Goal: Transaction & Acquisition: Purchase product/service

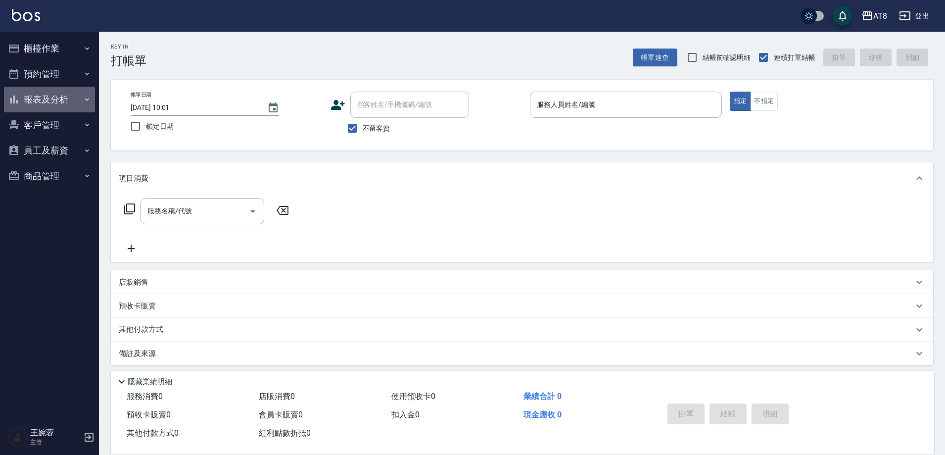
click at [58, 100] on button "報表及分析" at bounding box center [49, 100] width 91 height 26
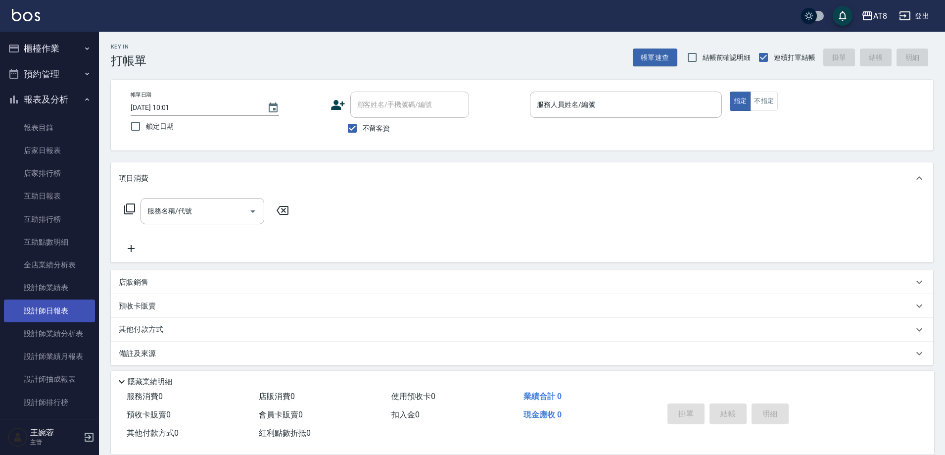
click at [69, 317] on link "設計師日報表" at bounding box center [49, 310] width 91 height 23
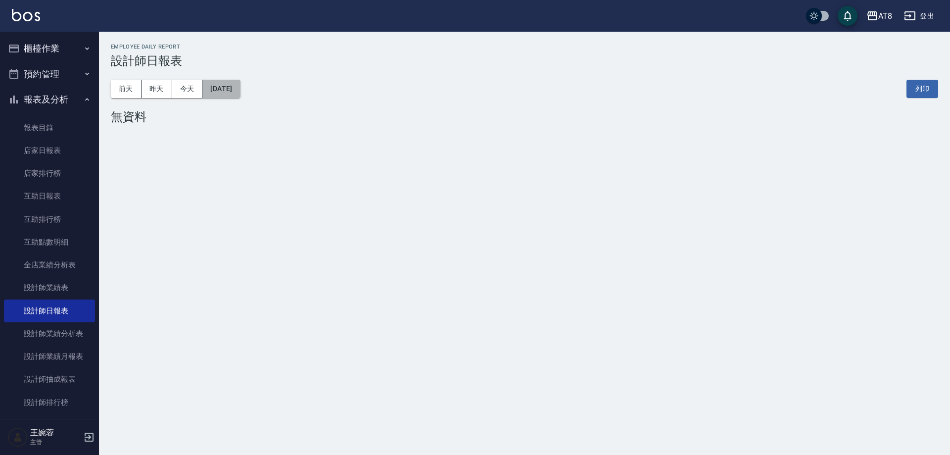
click at [239, 84] on button "[DATE]" at bounding box center [221, 89] width 38 height 18
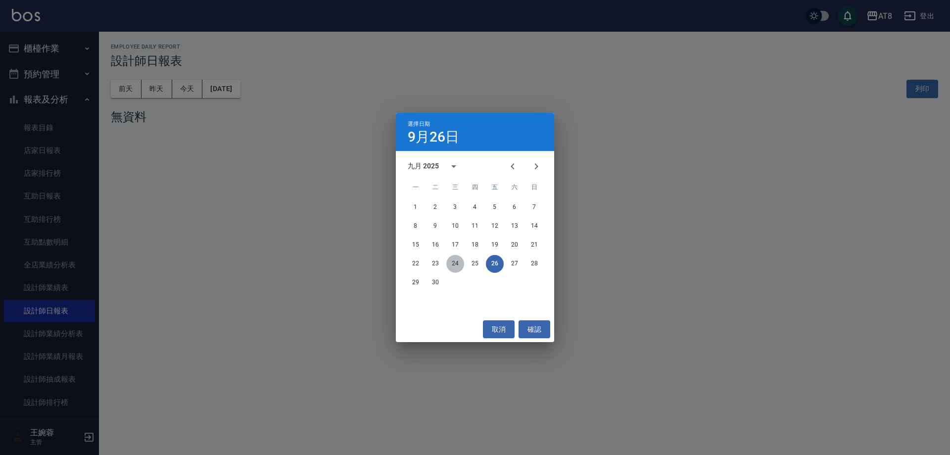
click at [456, 261] on button "24" at bounding box center [455, 264] width 18 height 18
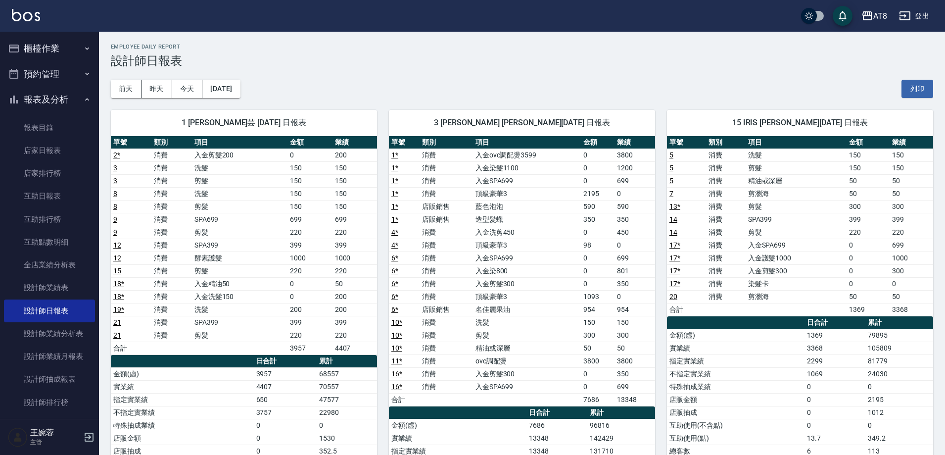
click at [29, 46] on button "櫃檯作業" at bounding box center [49, 49] width 91 height 26
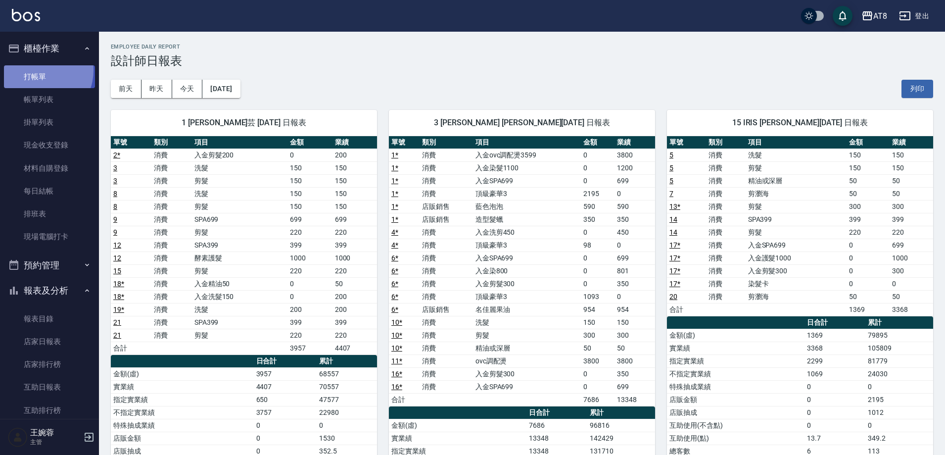
click at [37, 70] on link "打帳單" at bounding box center [49, 76] width 91 height 23
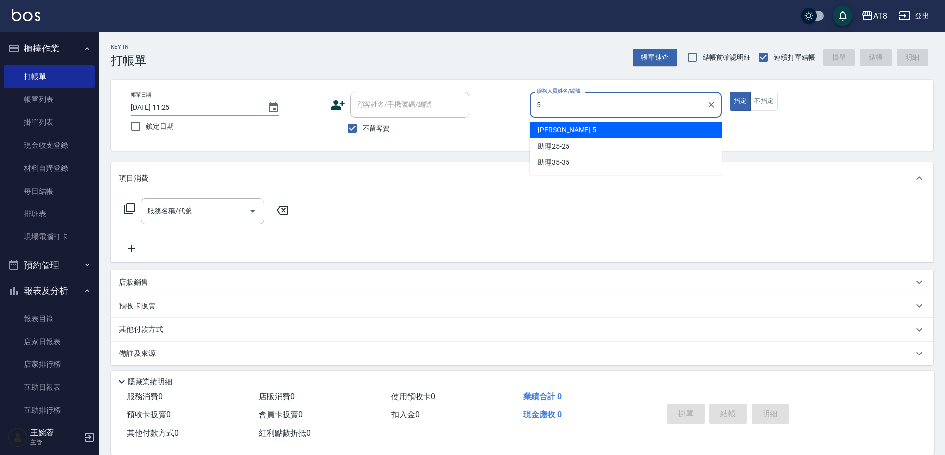
type input "HANK-5"
type button "true"
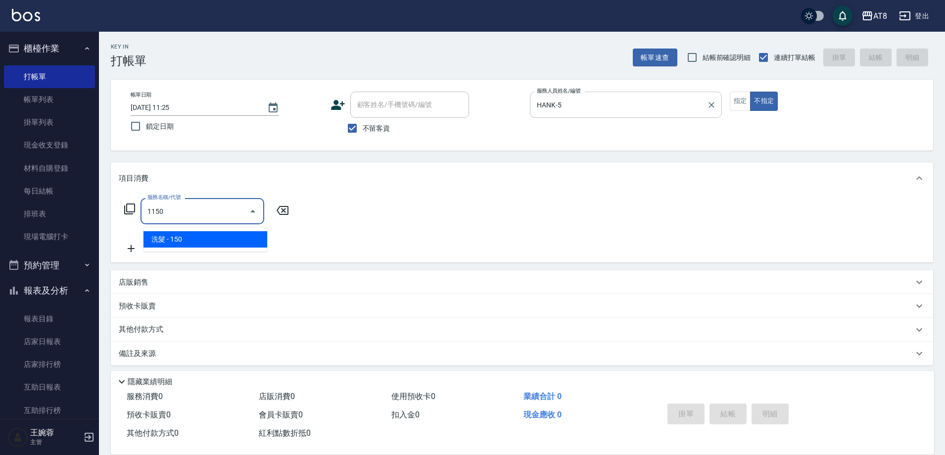
type input "洗髮(1150)"
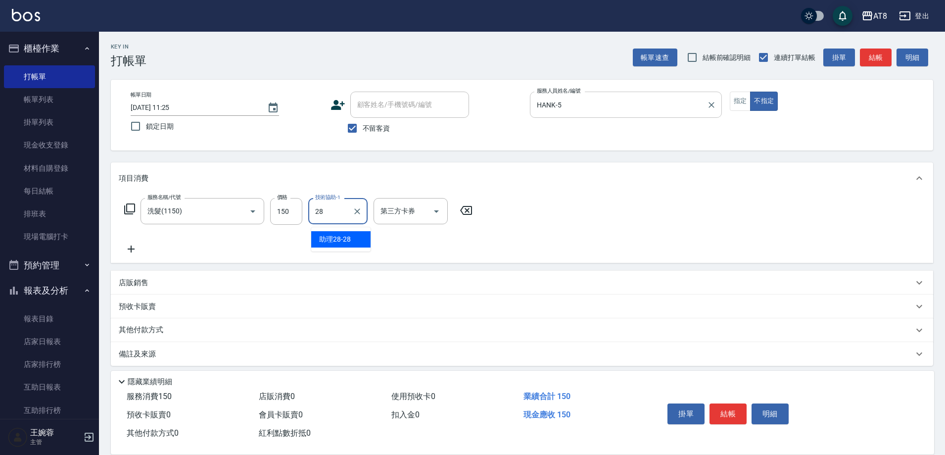
type input "助理28-28"
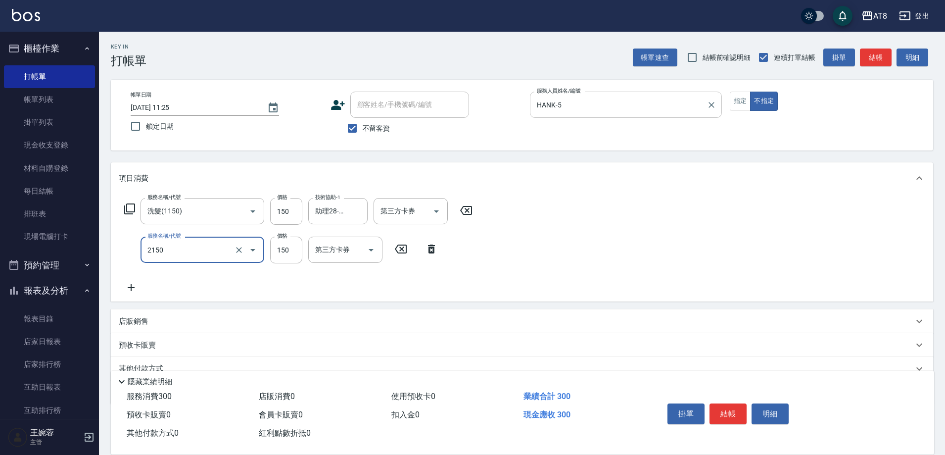
type input "剪髮(2150)"
click at [720, 411] on button "結帳" at bounding box center [727, 413] width 37 height 21
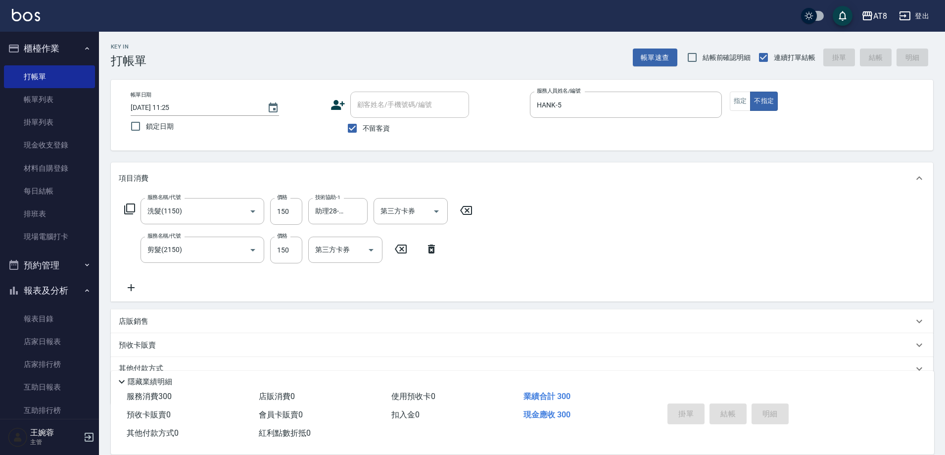
type input "[DATE] 11:54"
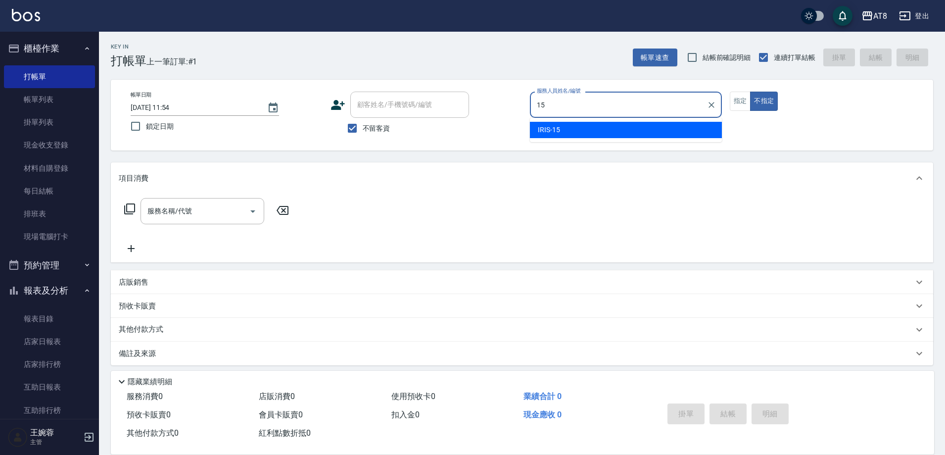
type input "IRIS-15"
type button "false"
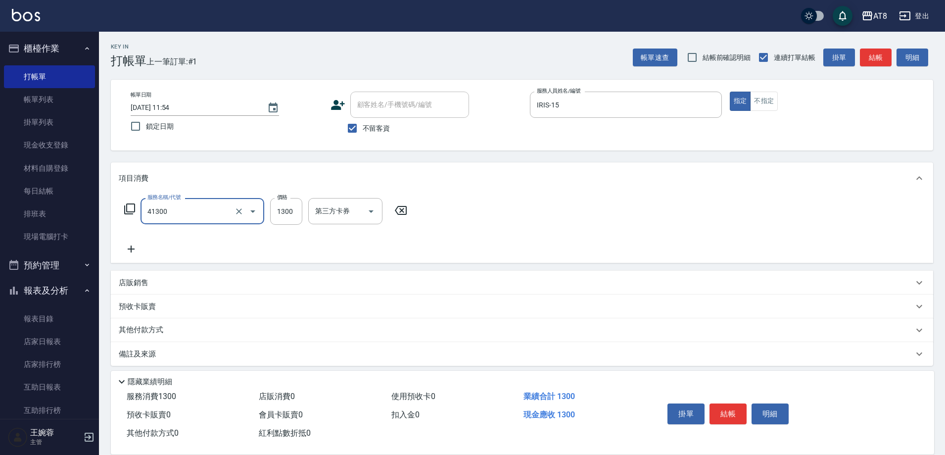
type input "染髮(41300)"
click at [729, 405] on button "結帳" at bounding box center [727, 413] width 37 height 21
type input "[DATE] 11:55"
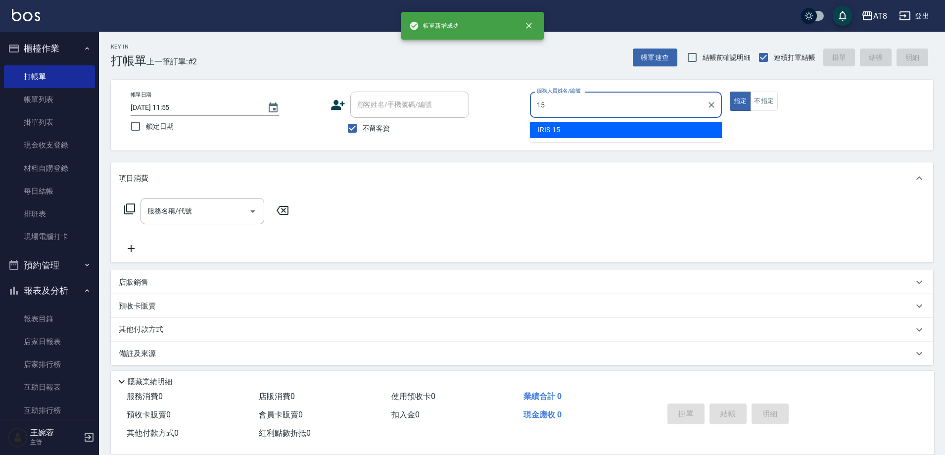
type input "IRIS-15"
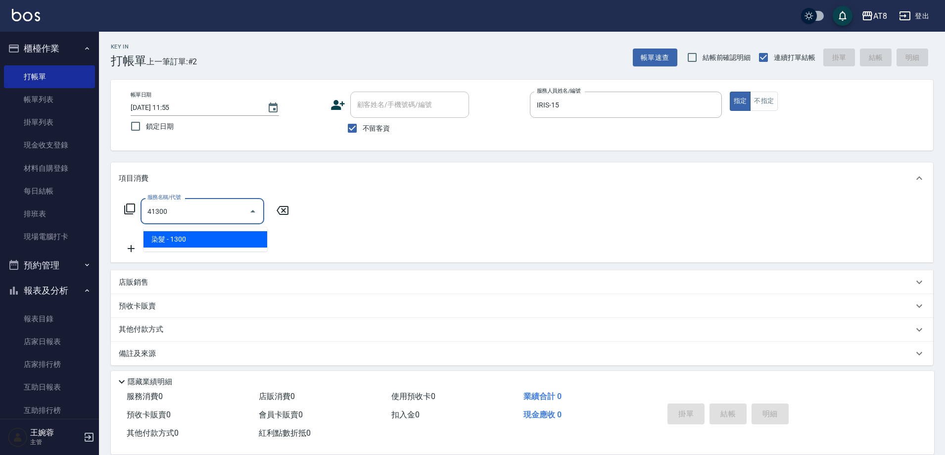
type input "染髮(41300)"
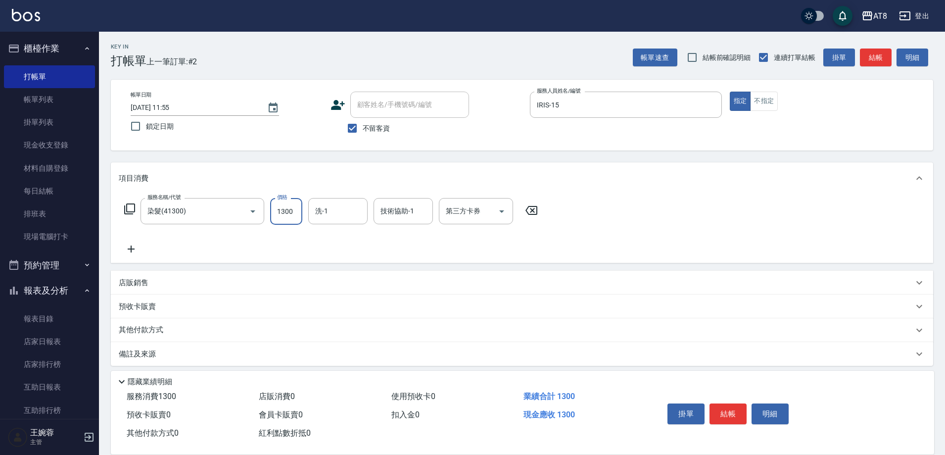
click at [729, 405] on button "結帳" at bounding box center [727, 413] width 37 height 21
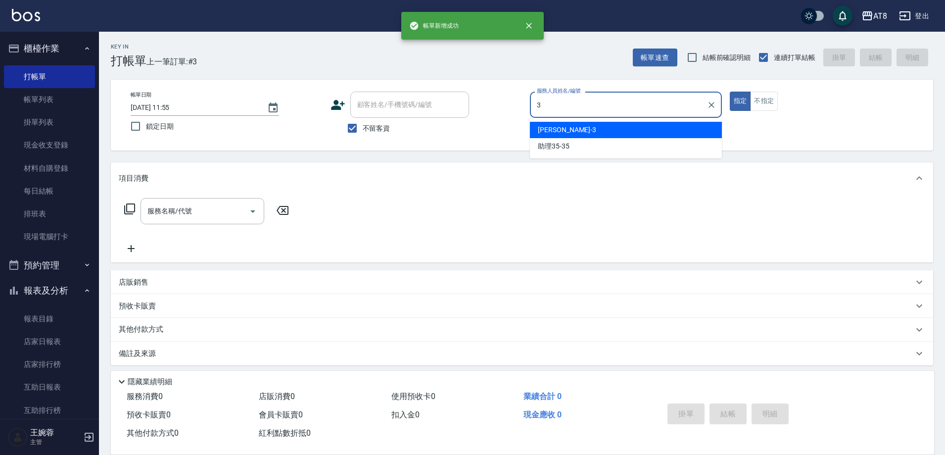
type input "[PERSON_NAME]-3"
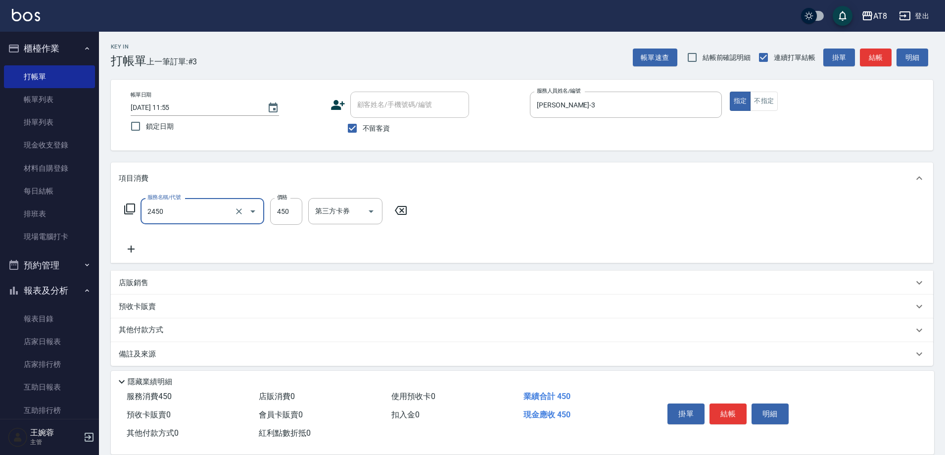
type input "入金洗剪450(2450)"
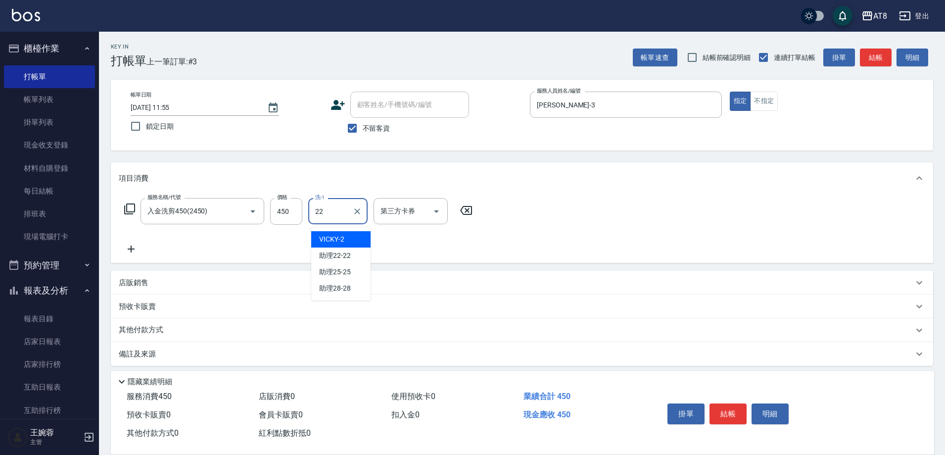
type input "助理22-22"
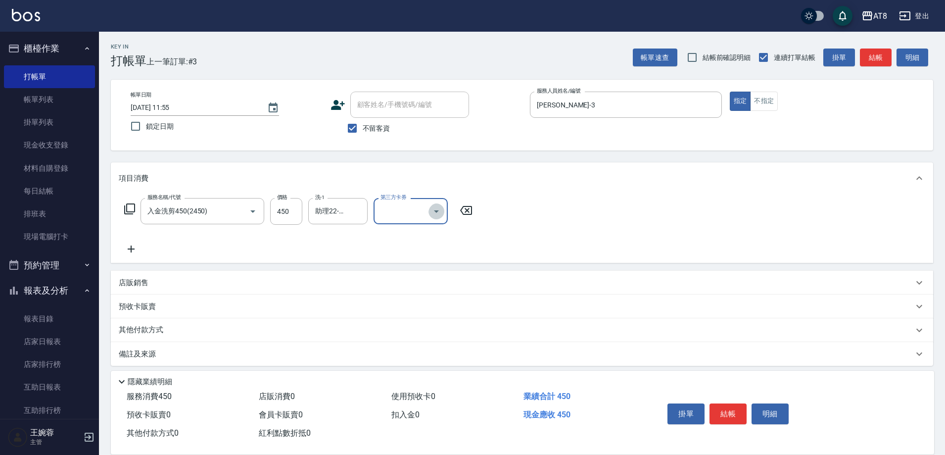
click at [429, 211] on button "Open" at bounding box center [436, 211] width 16 height 16
click at [414, 305] on span "儲值卡" at bounding box center [413, 304] width 74 height 16
type input "儲值卡"
click at [734, 410] on button "結帳" at bounding box center [727, 413] width 37 height 21
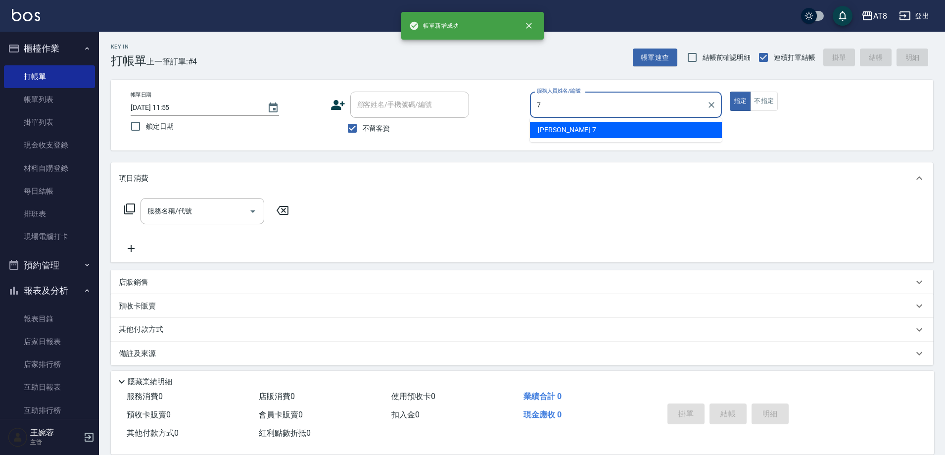
type input "[PERSON_NAME]-7"
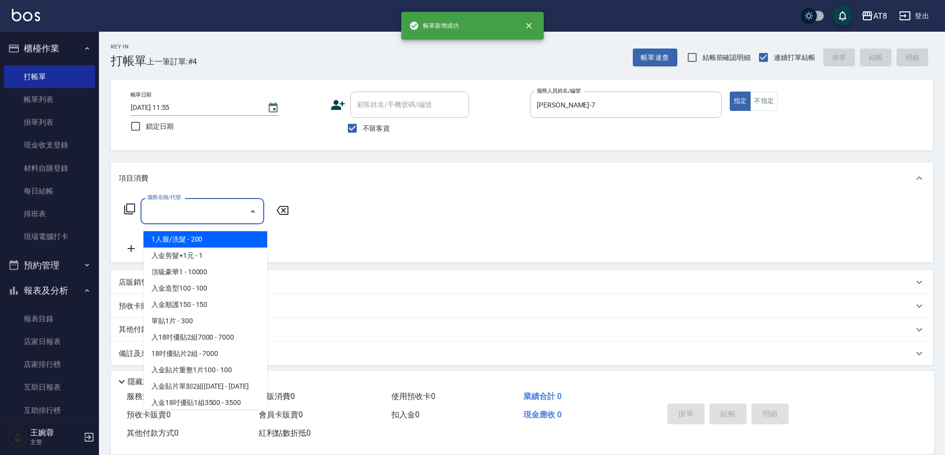
type input "1"
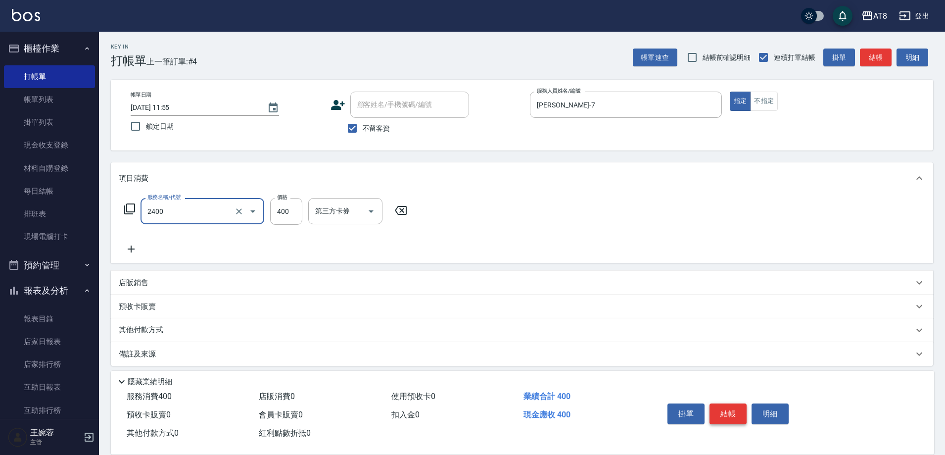
type input "入金洗剪400(2400)"
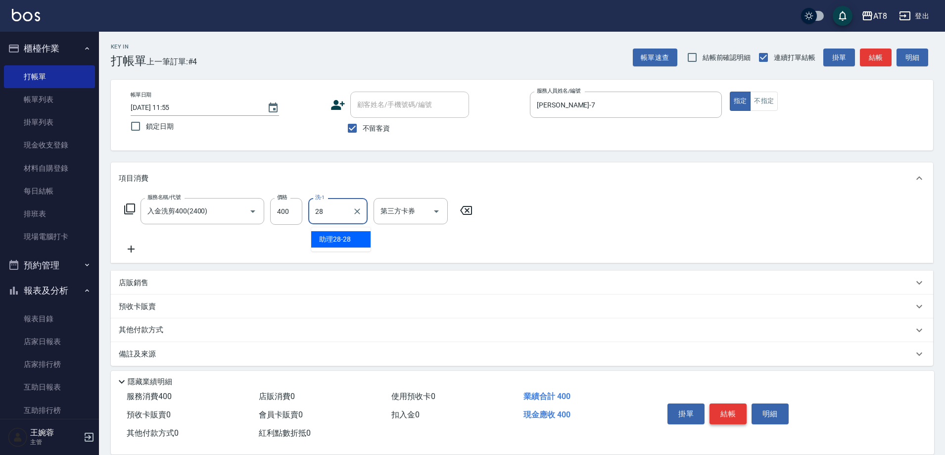
type input "助理28-28"
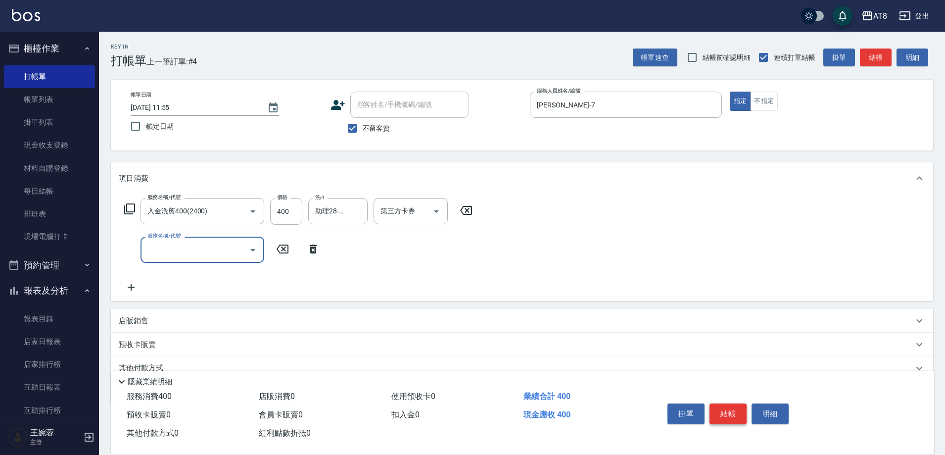
type input "6"
type input "入金精油50(5050)"
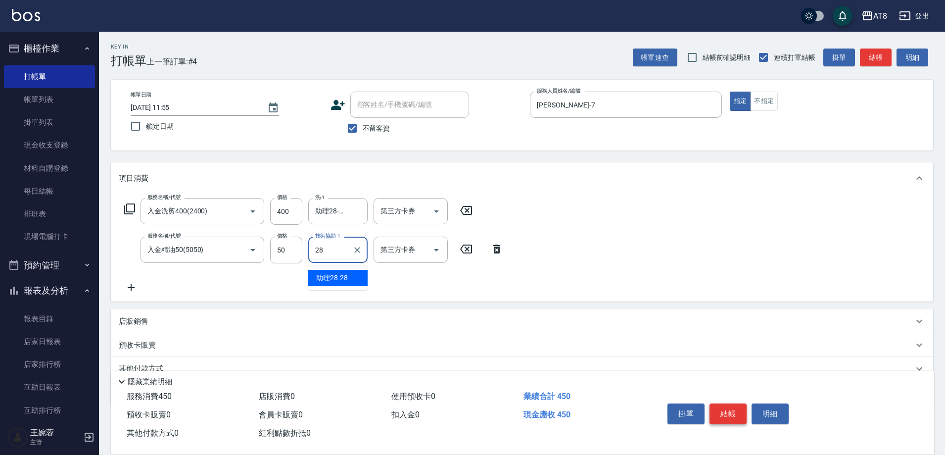
type input "助理28-28"
click at [442, 213] on icon "Open" at bounding box center [436, 211] width 12 height 12
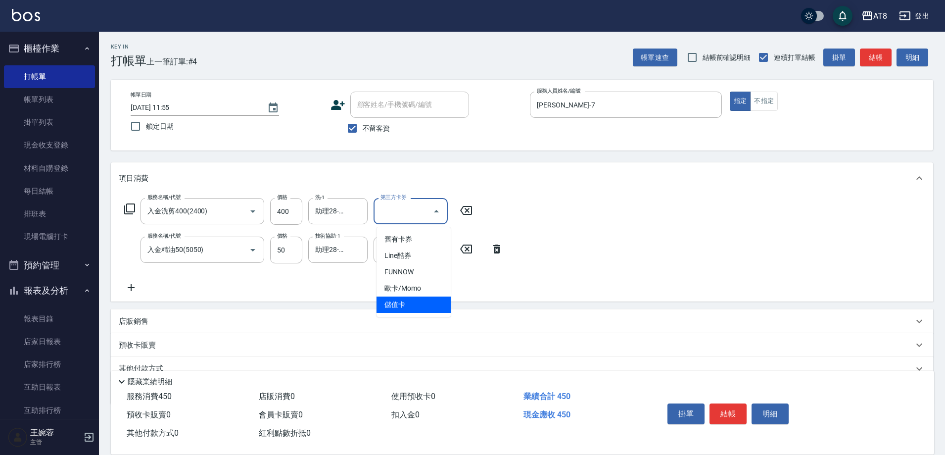
click at [411, 307] on span "儲值卡" at bounding box center [413, 304] width 74 height 16
type input "儲值卡"
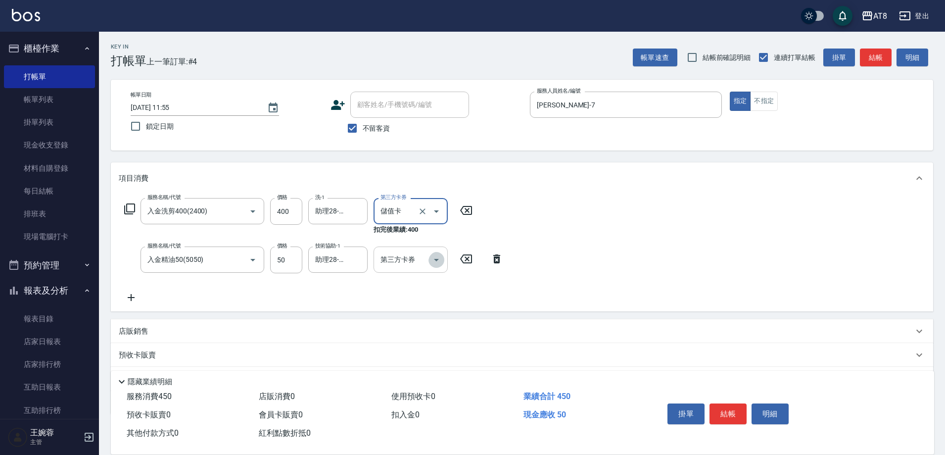
click at [431, 266] on icon "Open" at bounding box center [436, 260] width 12 height 12
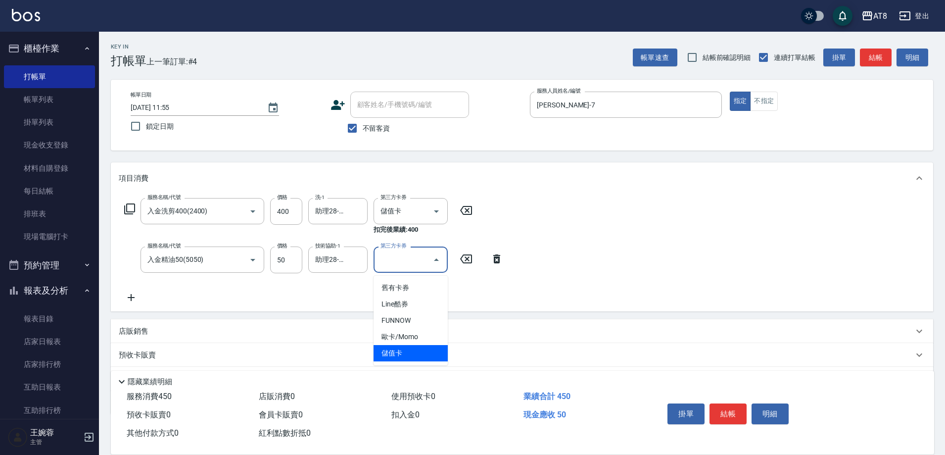
click at [423, 353] on span "儲值卡" at bounding box center [411, 353] width 74 height 16
type input "儲值卡"
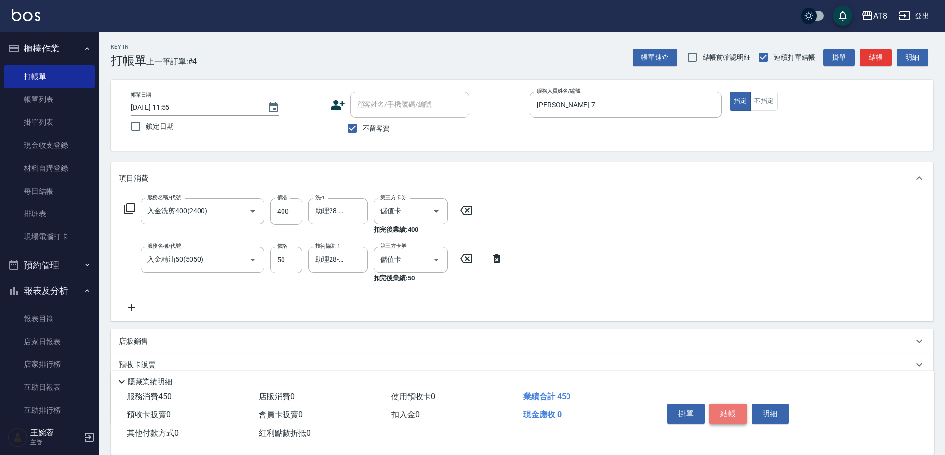
click at [740, 404] on button "結帳" at bounding box center [727, 413] width 37 height 21
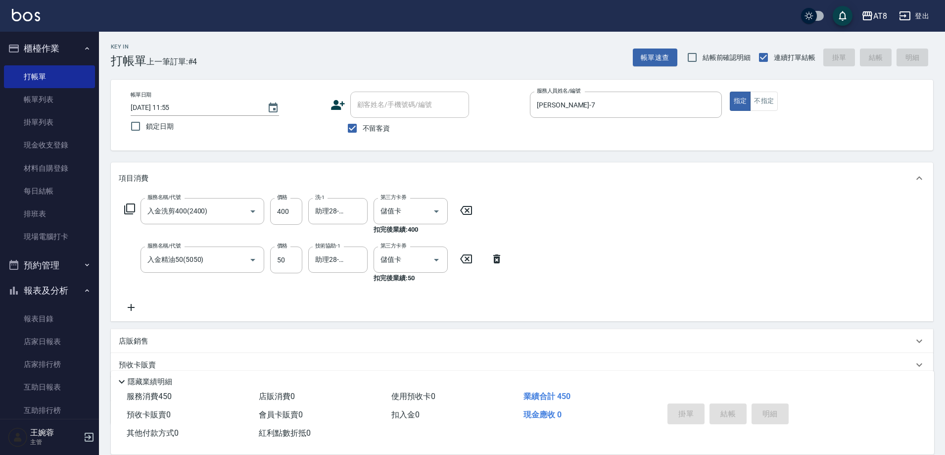
type input "[DATE] 11:56"
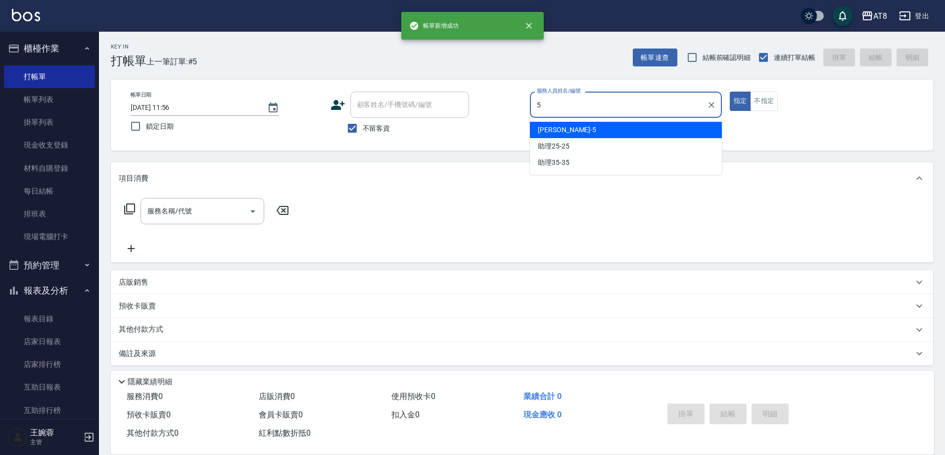
type input "HANK-5"
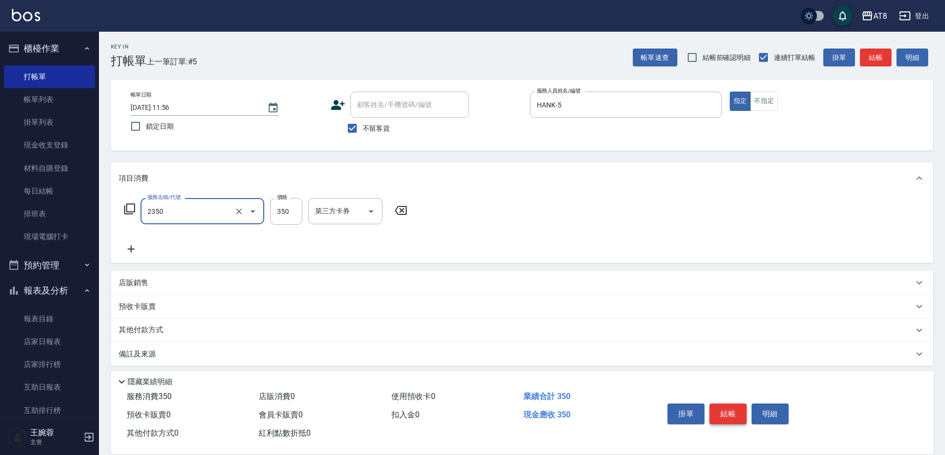
type input "入金洗剪350(2350)"
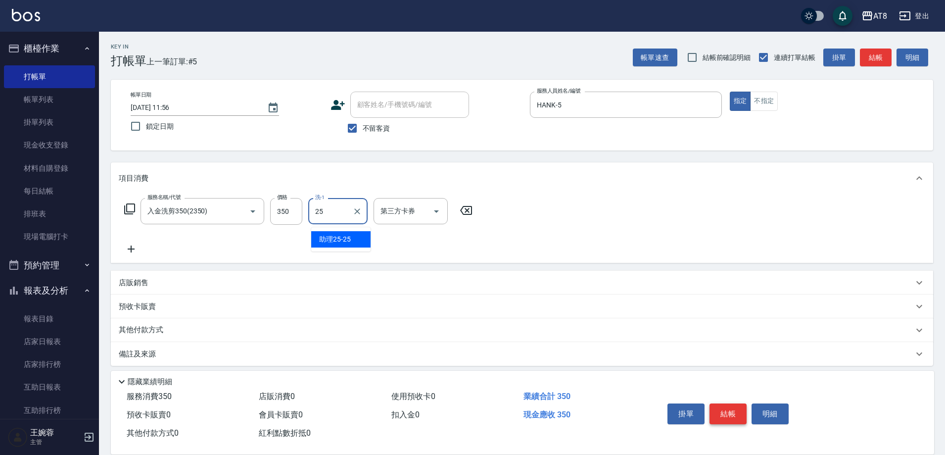
type input "助理25-25"
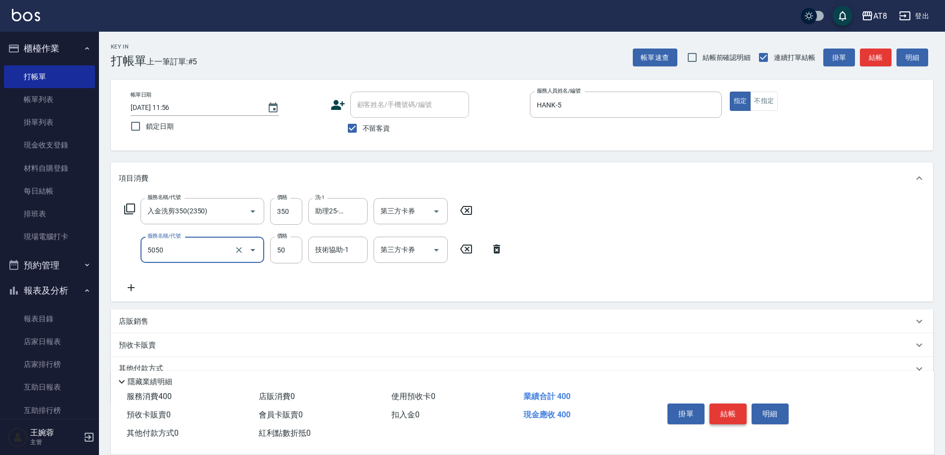
type input "入金精油50(5050)"
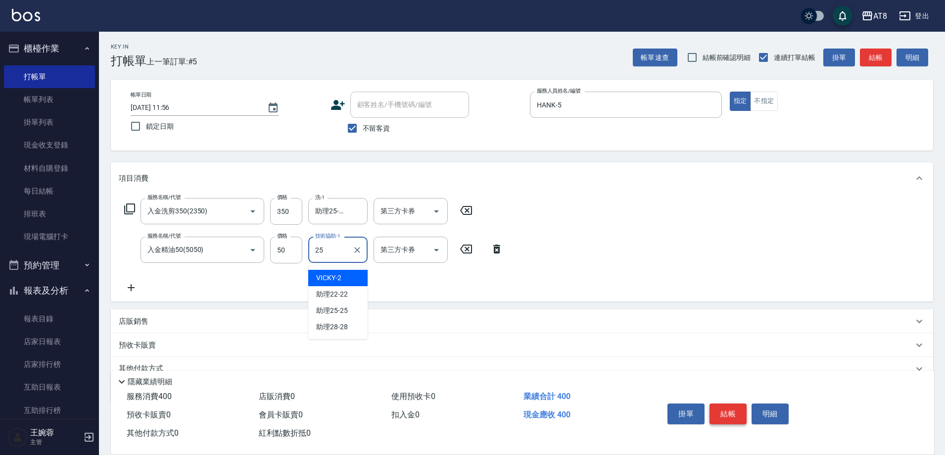
type input "助理25-25"
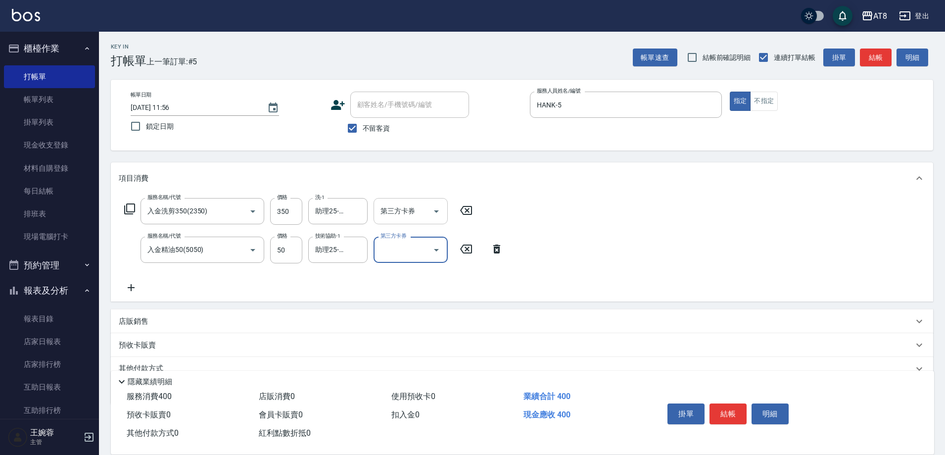
click at [432, 209] on icon "Open" at bounding box center [436, 211] width 12 height 12
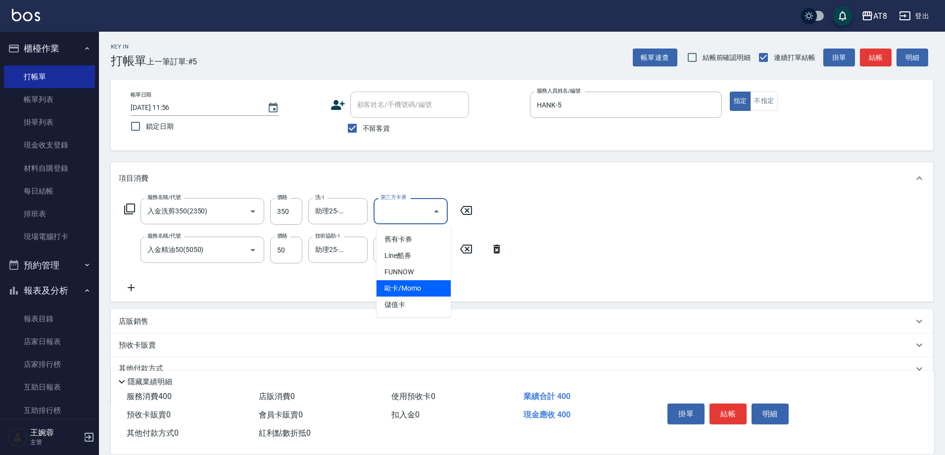
click at [435, 302] on span "儲值卡" at bounding box center [413, 304] width 74 height 16
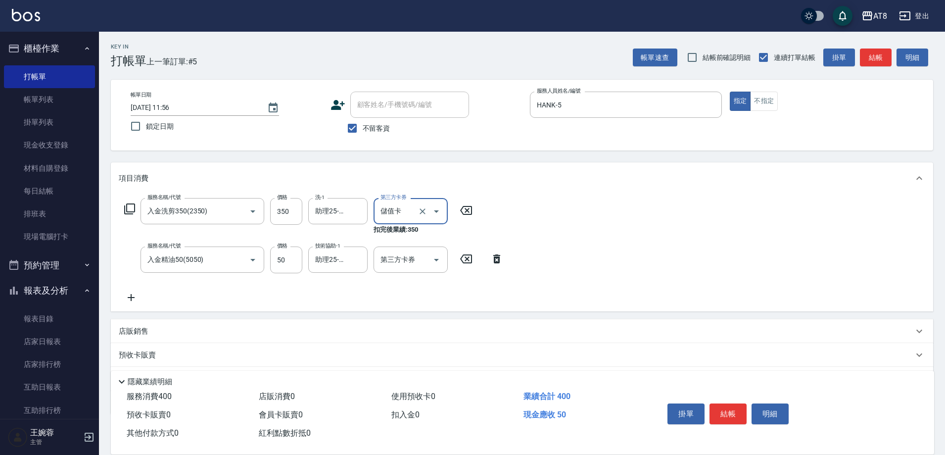
type input "儲值卡"
drag, startPoint x: 436, startPoint y: 263, endPoint x: 436, endPoint y: 269, distance: 6.4
click at [436, 261] on icon "Open" at bounding box center [436, 260] width 5 height 2
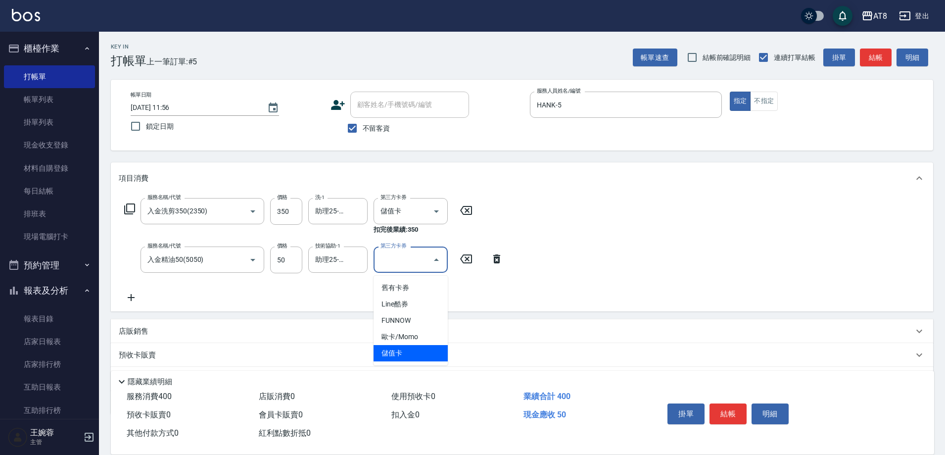
click at [434, 355] on span "儲值卡" at bounding box center [411, 353] width 74 height 16
type input "儲值卡"
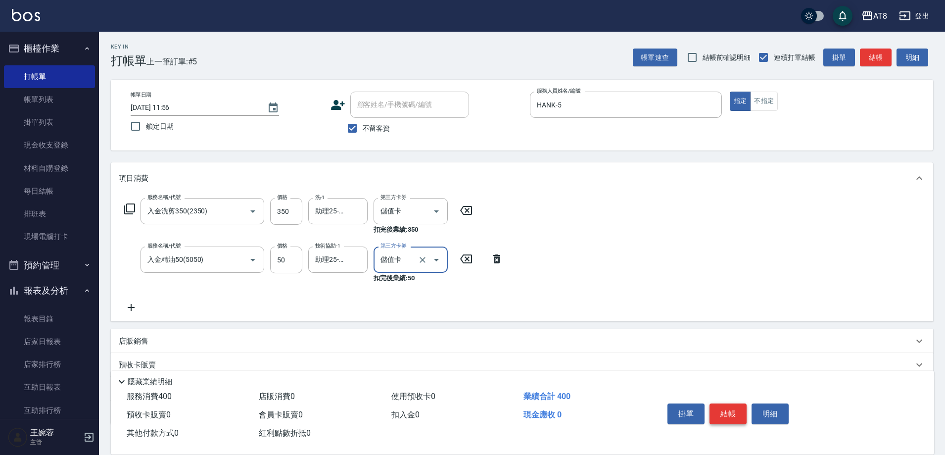
click at [720, 406] on button "結帳" at bounding box center [727, 413] width 37 height 21
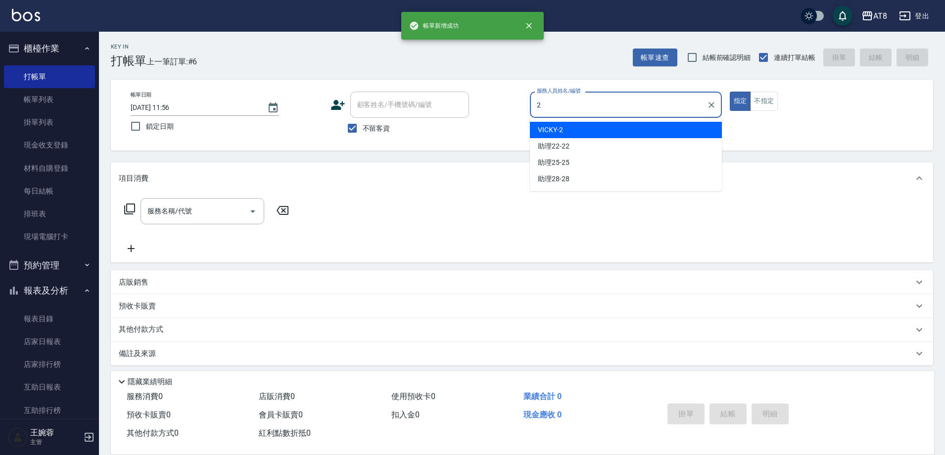
type input "VICKY-2"
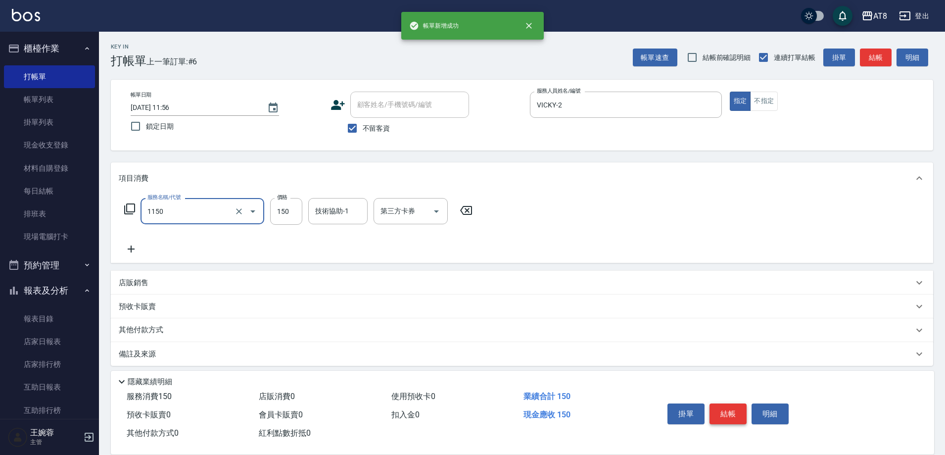
type input "洗髮(1150)"
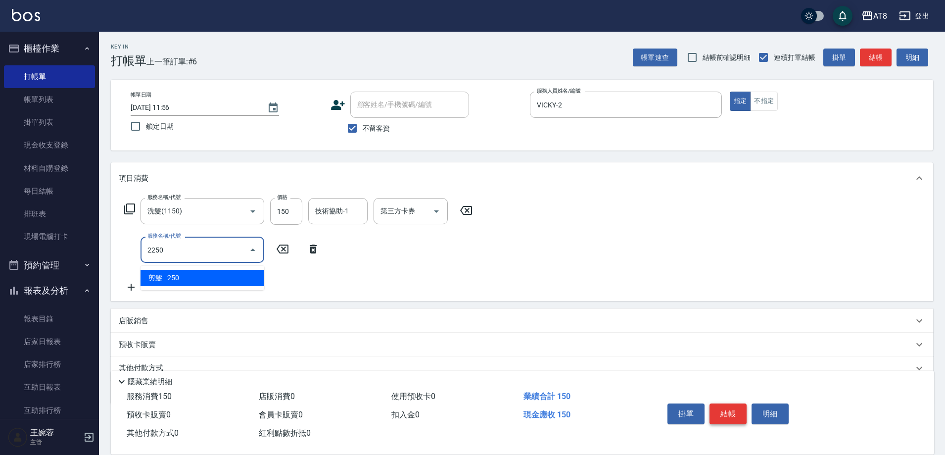
type input "剪髮(2250)"
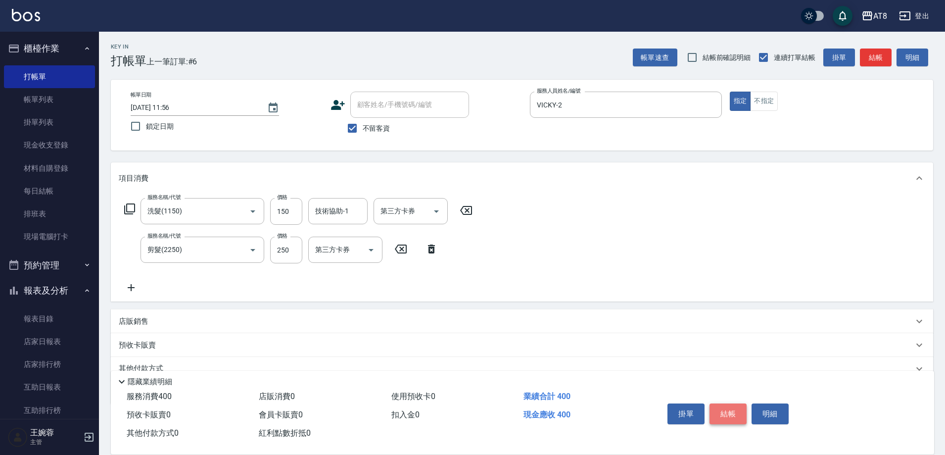
click at [720, 406] on button "結帳" at bounding box center [727, 413] width 37 height 21
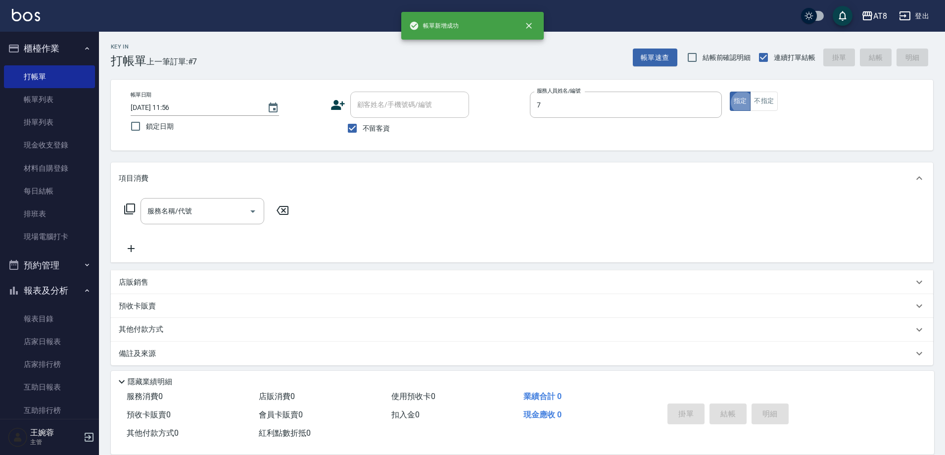
type input "[PERSON_NAME]-7"
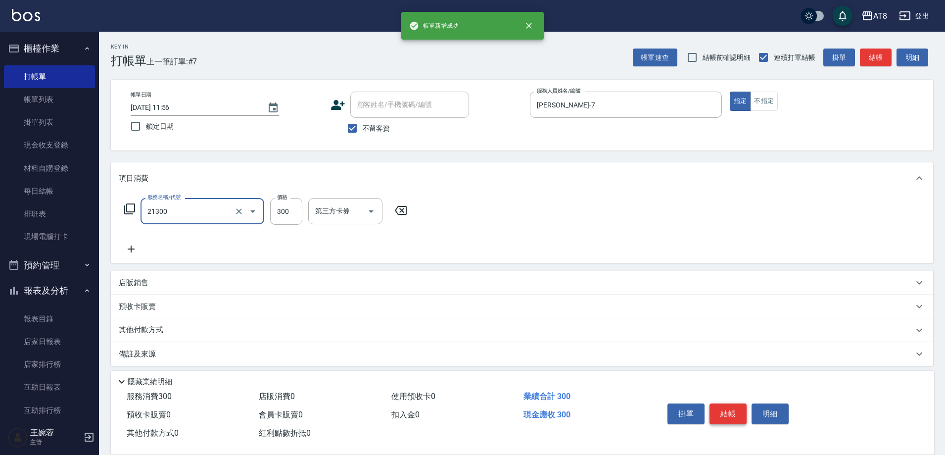
type input "剪髮(21300)"
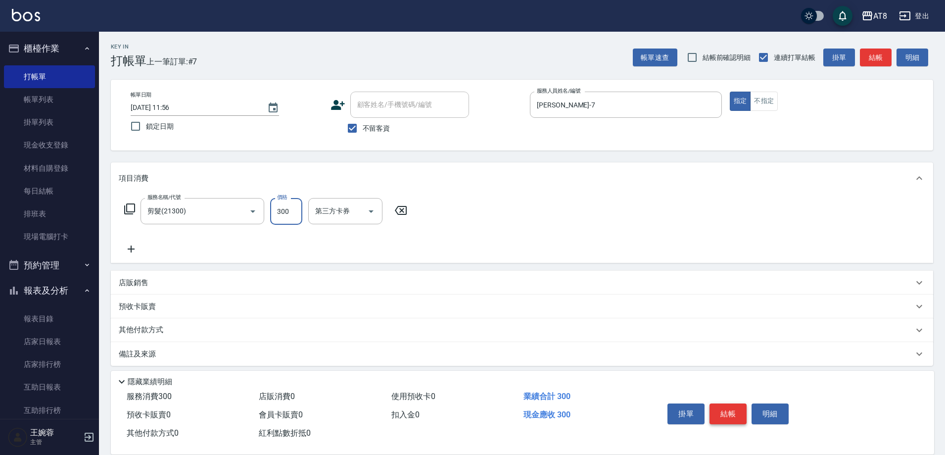
click at [720, 406] on button "結帳" at bounding box center [727, 413] width 37 height 21
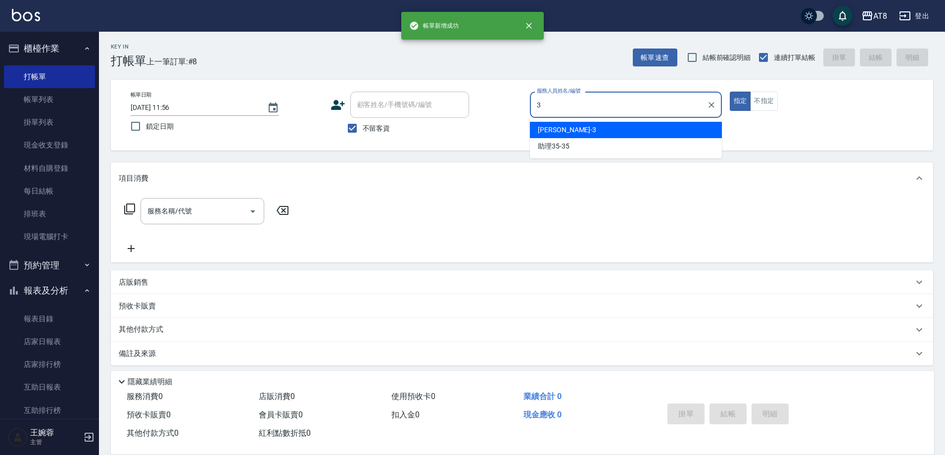
type input "[PERSON_NAME]-3"
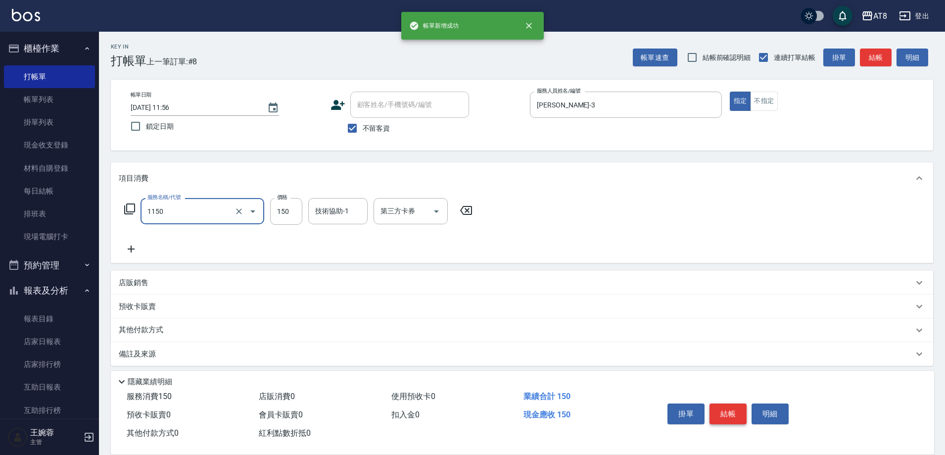
type input "洗髮(1150)"
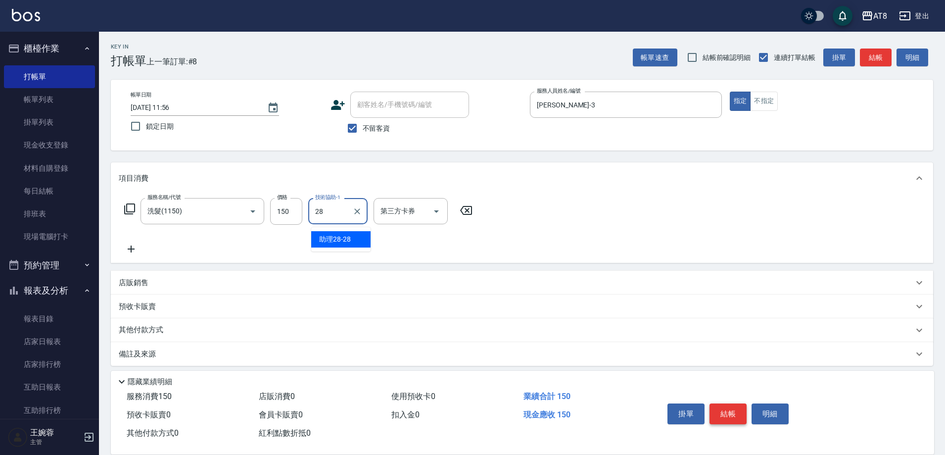
type input "助理28-28"
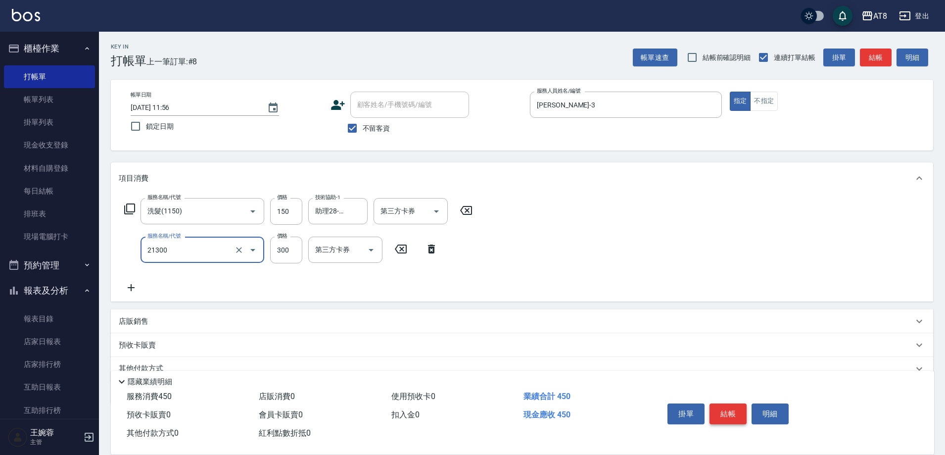
type input "剪髮(21300)"
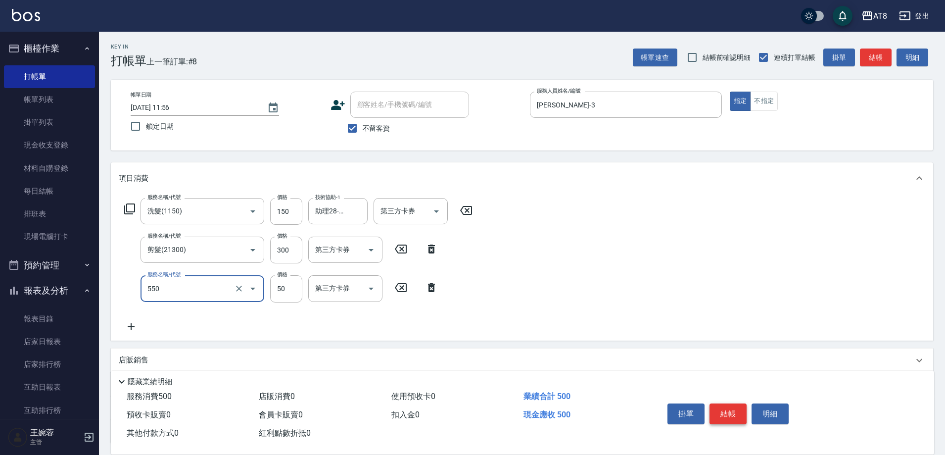
type input "精油或深層(550)"
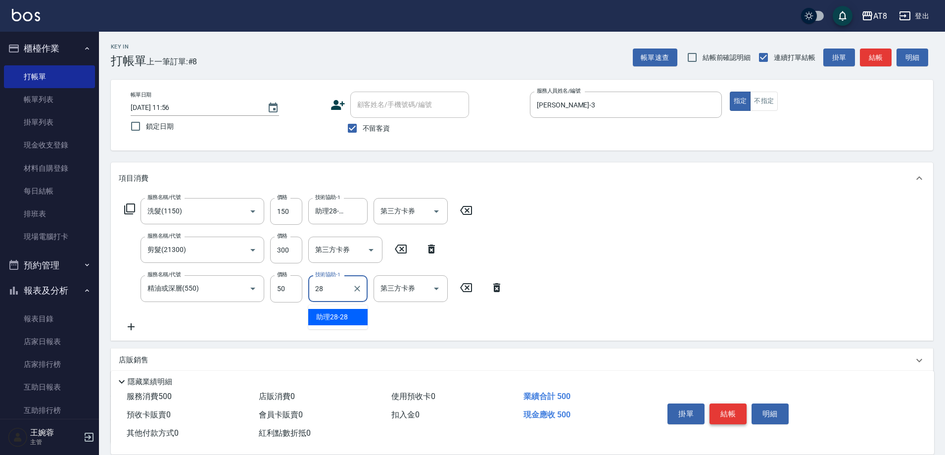
type input "助理28-28"
click at [720, 406] on button "結帳" at bounding box center [727, 413] width 37 height 21
